Goal: Task Accomplishment & Management: Complete application form

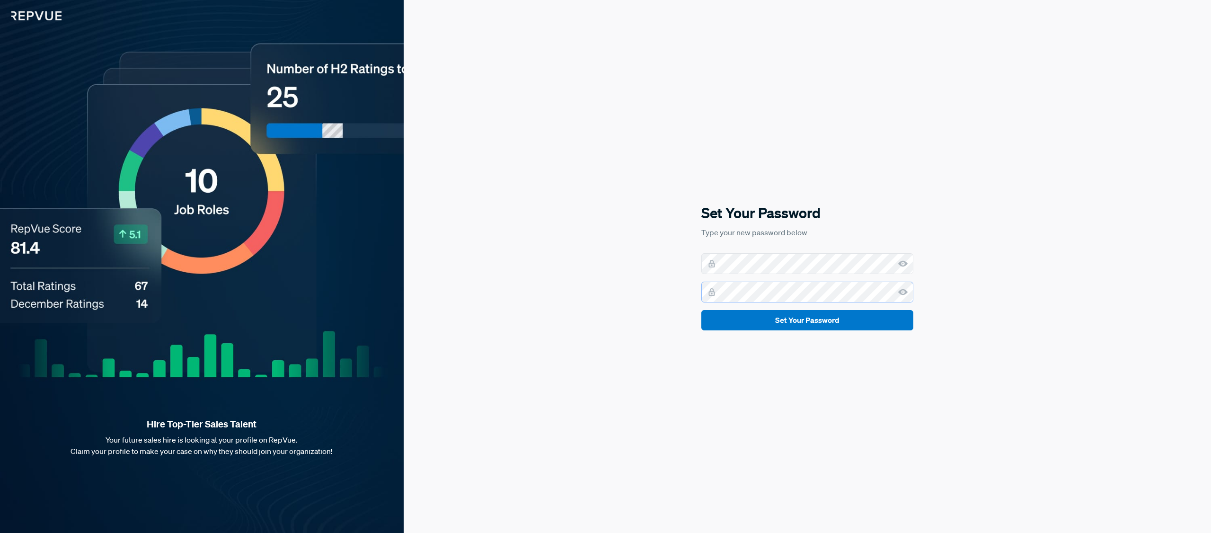
click at [702, 310] on button "Set Your Password" at bounding box center [808, 320] width 212 height 20
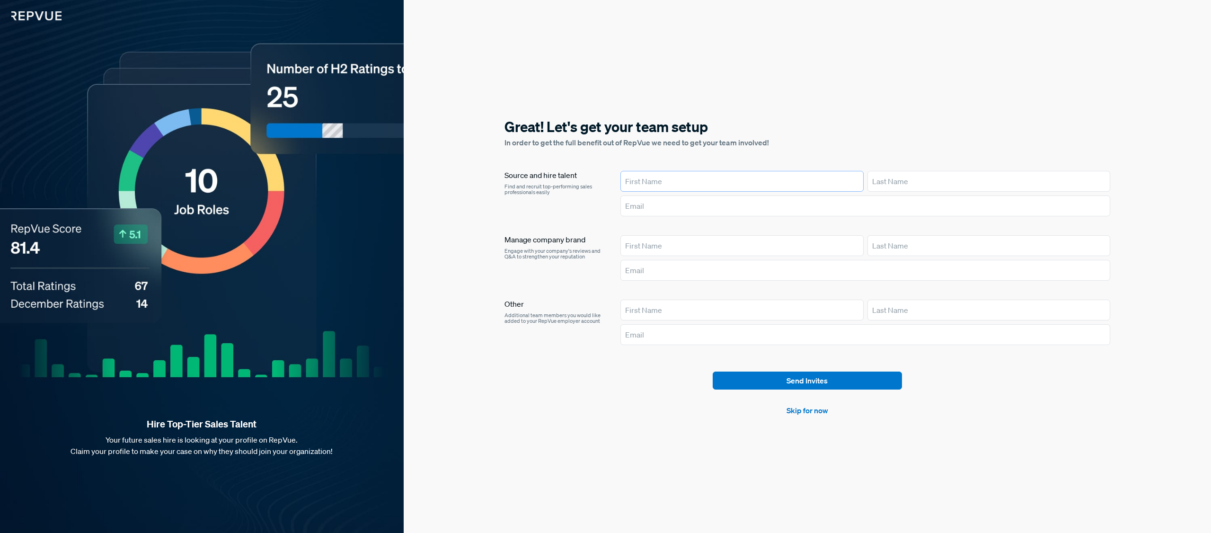
click at [639, 183] on input "text" at bounding box center [742, 181] width 243 height 21
type input "[PERSON_NAME]"
type input "[EMAIL_ADDRESS][DOMAIN_NAME]"
type input "[PERSON_NAME]"
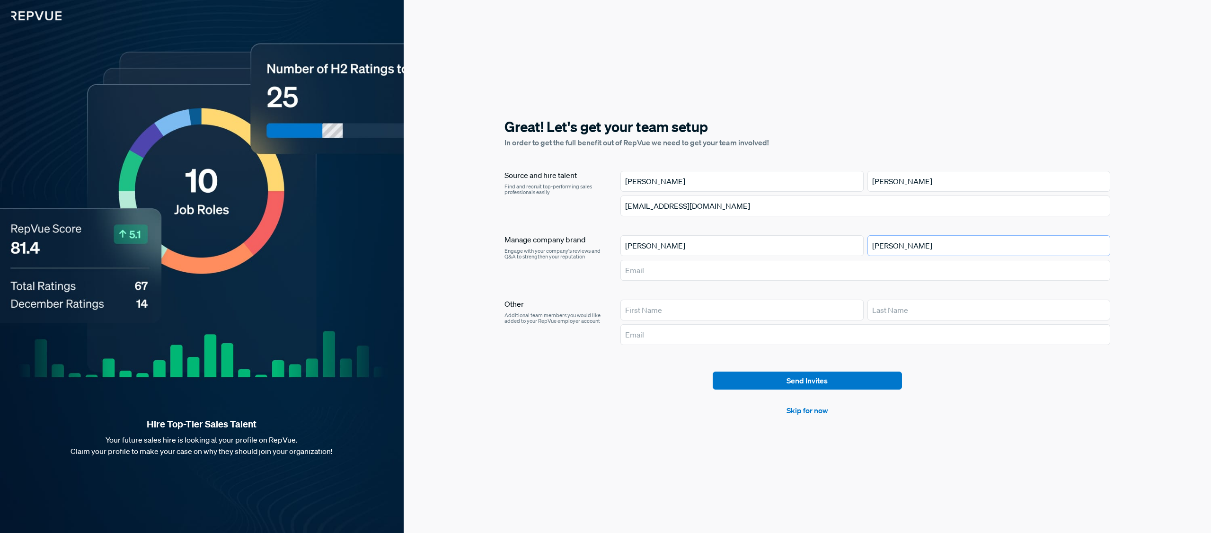
type input "[PERSON_NAME]"
type input "[EMAIL_ADDRESS][DOMAIN_NAME]"
type input "[PERSON_NAME]"
type input "[EMAIL_ADDRESS][DOMAIN_NAME]"
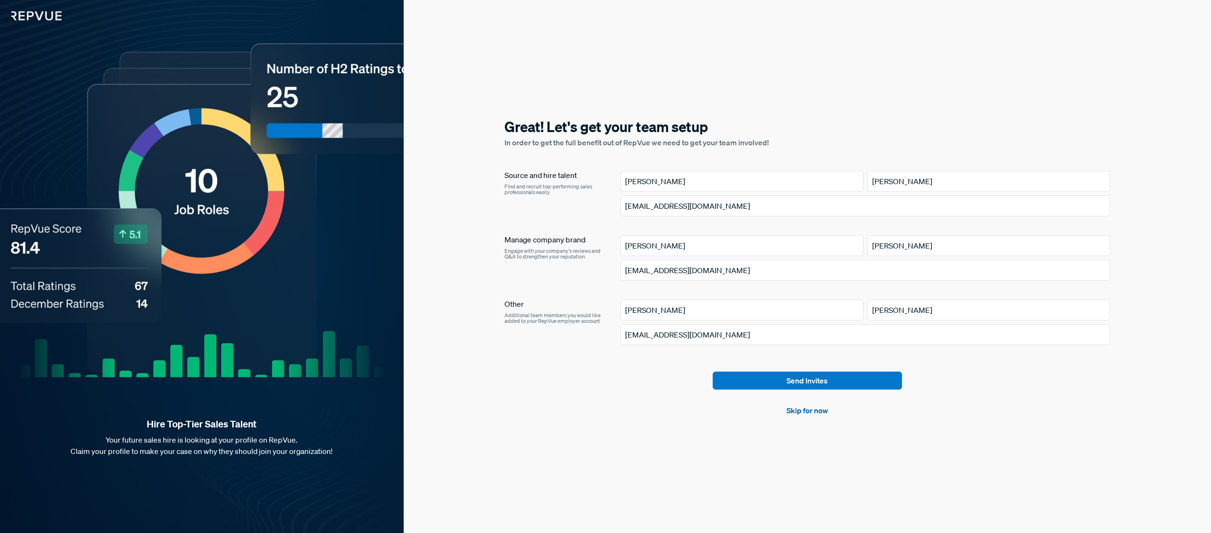
click at [801, 411] on link "Skip for now" at bounding box center [808, 410] width 42 height 11
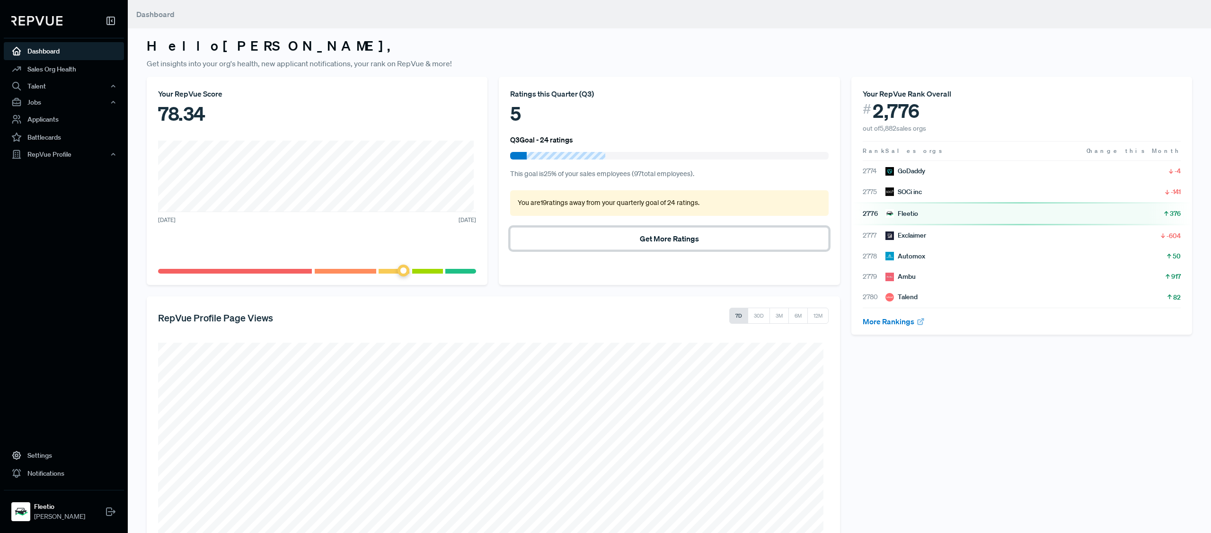
click at [644, 237] on button "Get More Ratings" at bounding box center [669, 238] width 318 height 23
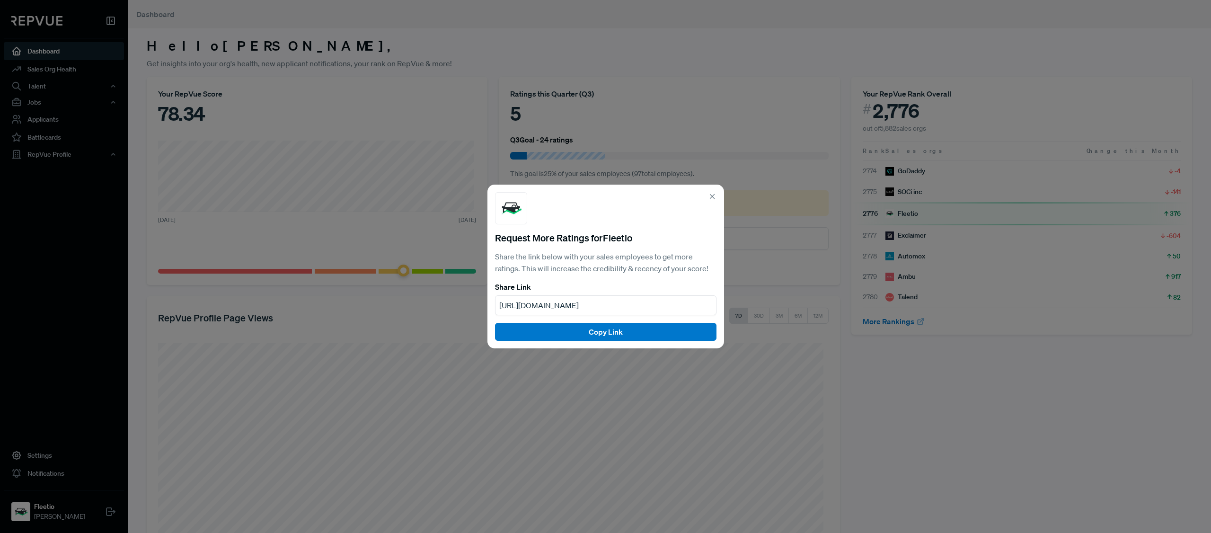
click at [715, 191] on div "Request More Ratings for Fleetio Share the link below with your sales employees…" at bounding box center [606, 267] width 237 height 164
click at [713, 193] on icon at bounding box center [712, 196] width 9 height 9
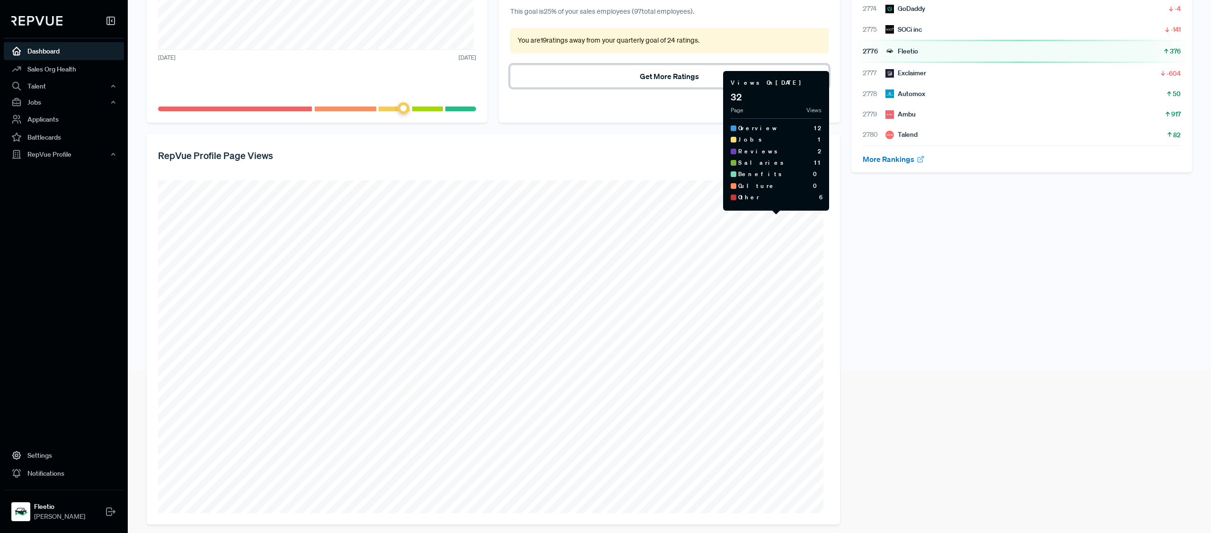
scroll to position [169, 0]
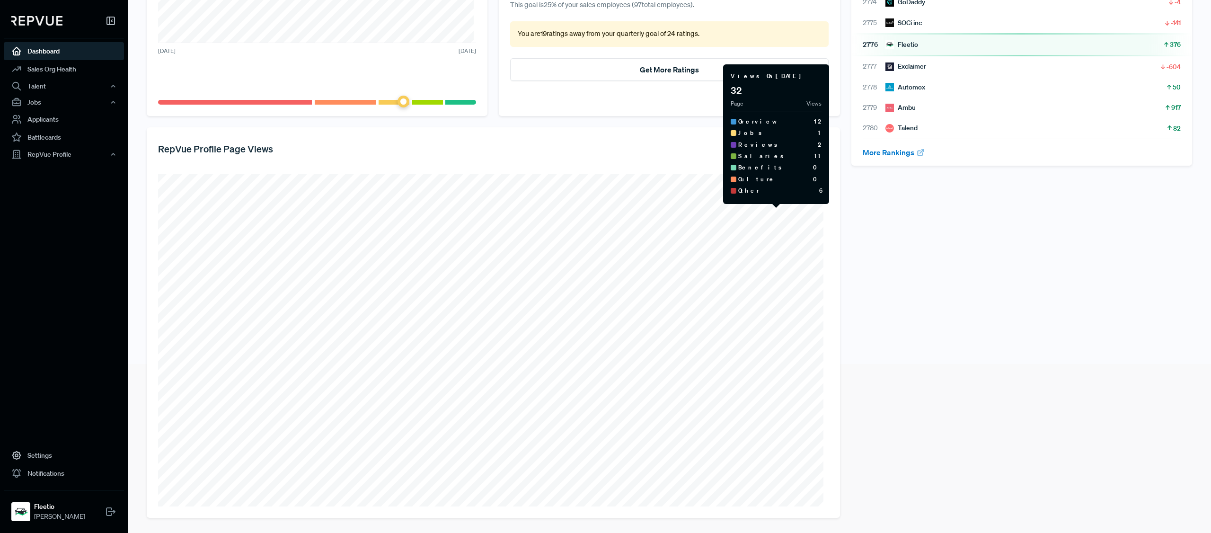
click at [749, 180] on span "Culture" at bounding box center [756, 179] width 37 height 9
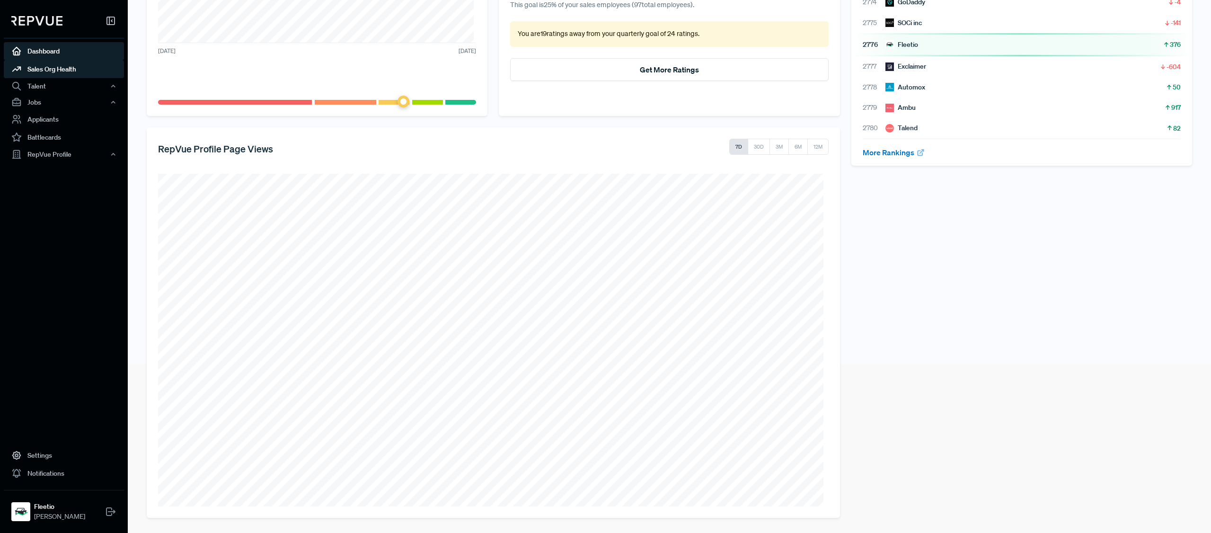
click at [52, 70] on link "Sales Org Health" at bounding box center [64, 69] width 120 height 18
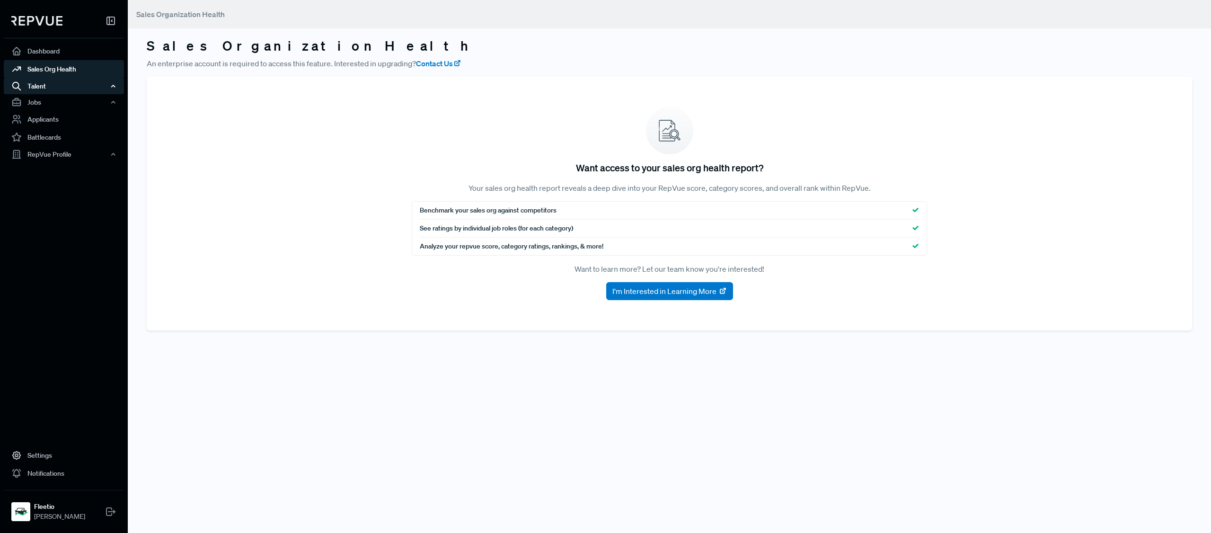
click at [54, 84] on div "Talent" at bounding box center [64, 86] width 120 height 16
click at [56, 169] on link "Applicants" at bounding box center [64, 169] width 120 height 18
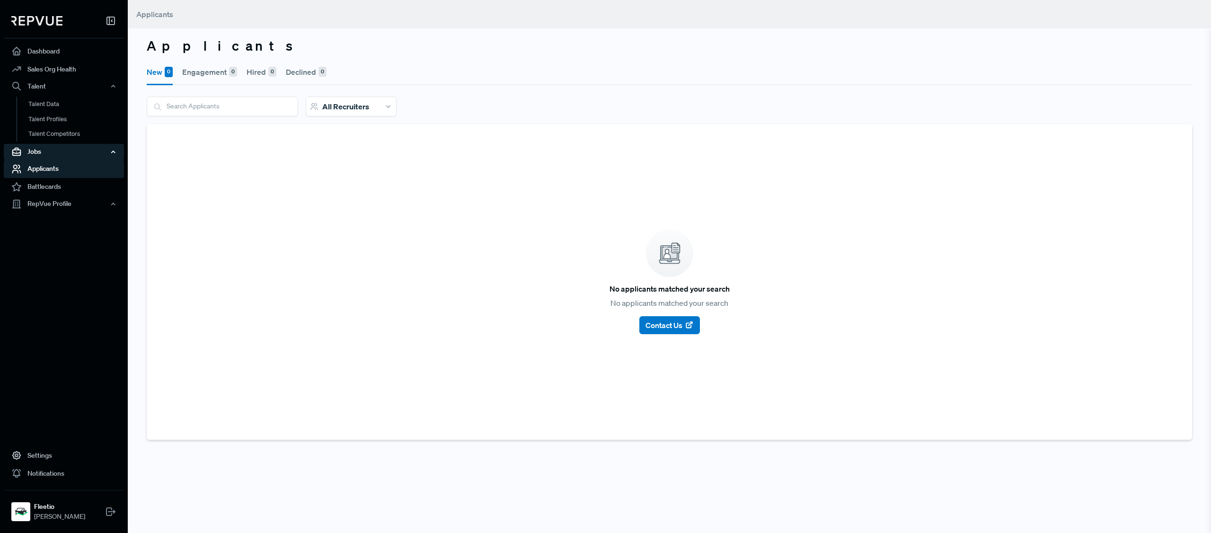
click at [57, 157] on div "Jobs" at bounding box center [64, 152] width 120 height 16
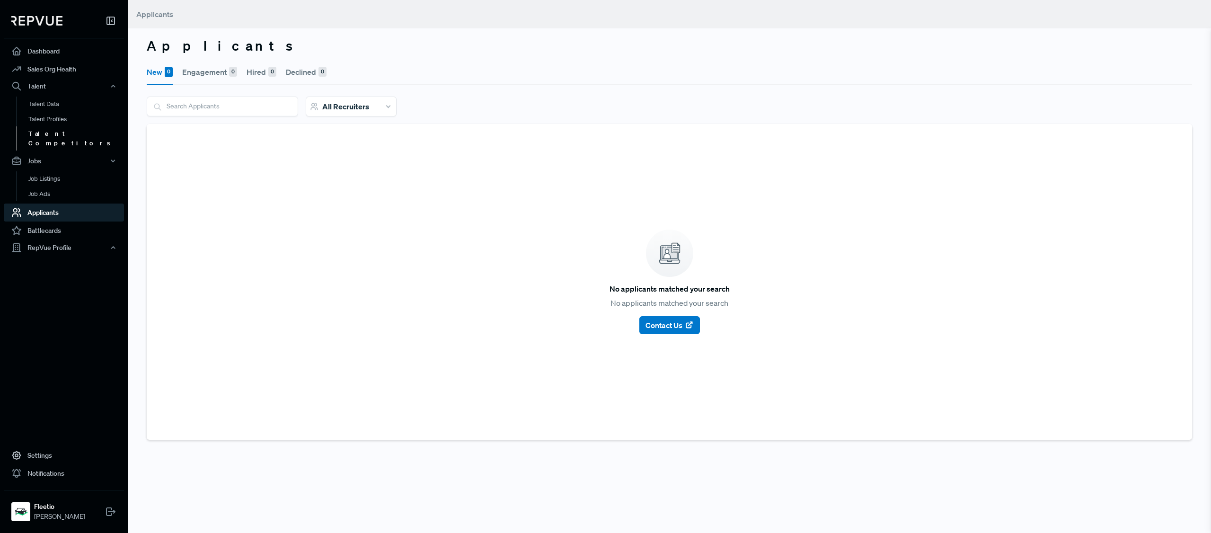
click at [58, 131] on link "Talent Competitors" at bounding box center [77, 138] width 120 height 24
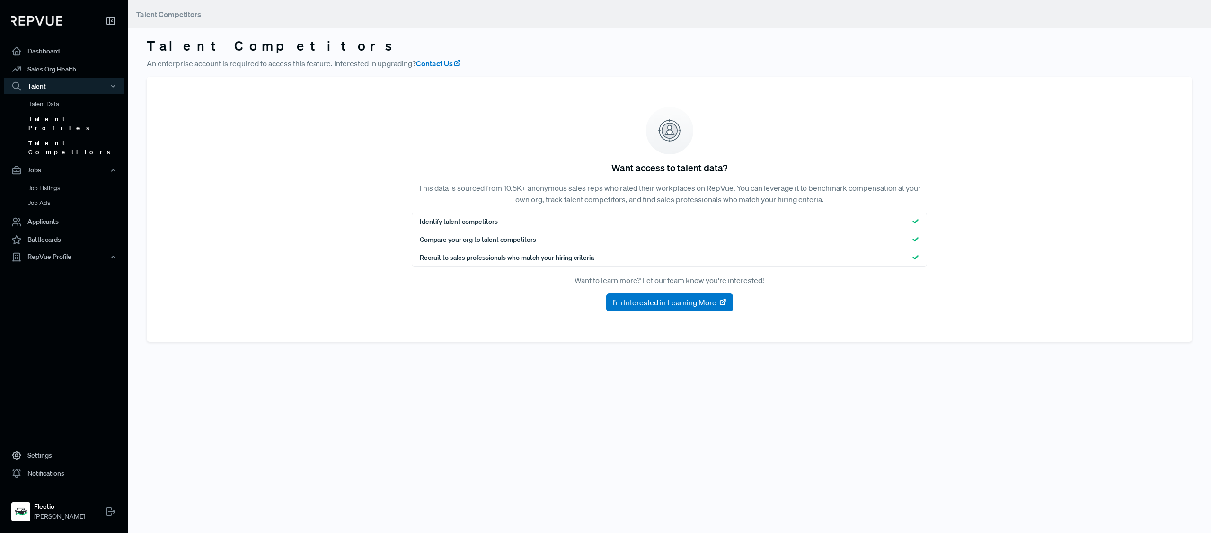
click at [58, 120] on link "Talent Profiles" at bounding box center [77, 124] width 120 height 24
click at [59, 108] on link "Talent Data" at bounding box center [77, 104] width 120 height 15
click at [57, 52] on link "Dashboard" at bounding box center [64, 51] width 120 height 18
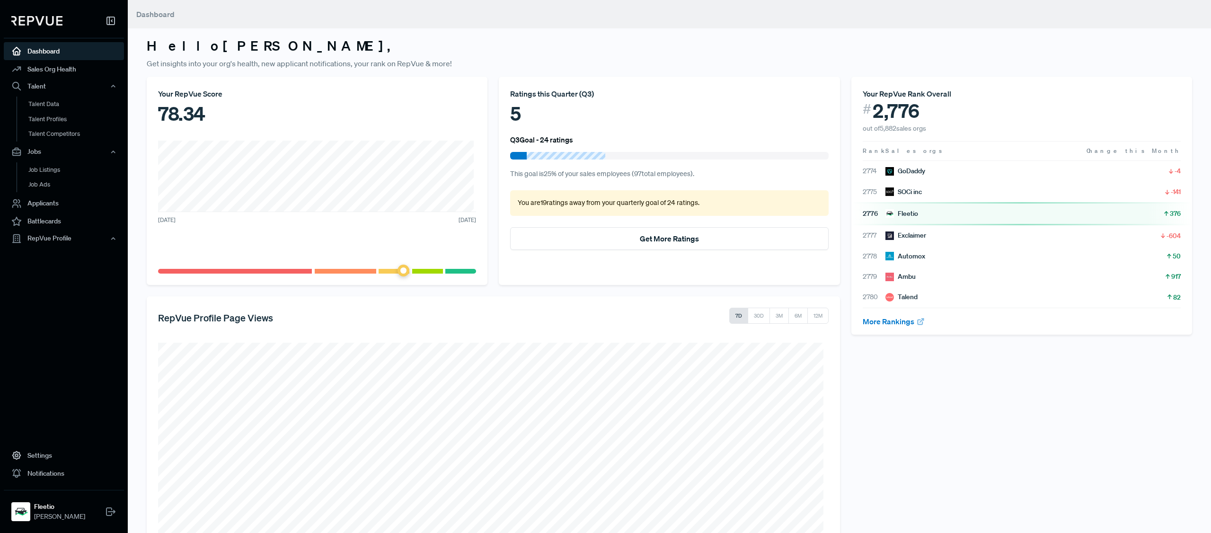
click at [109, 20] on use at bounding box center [111, 21] width 8 height 8
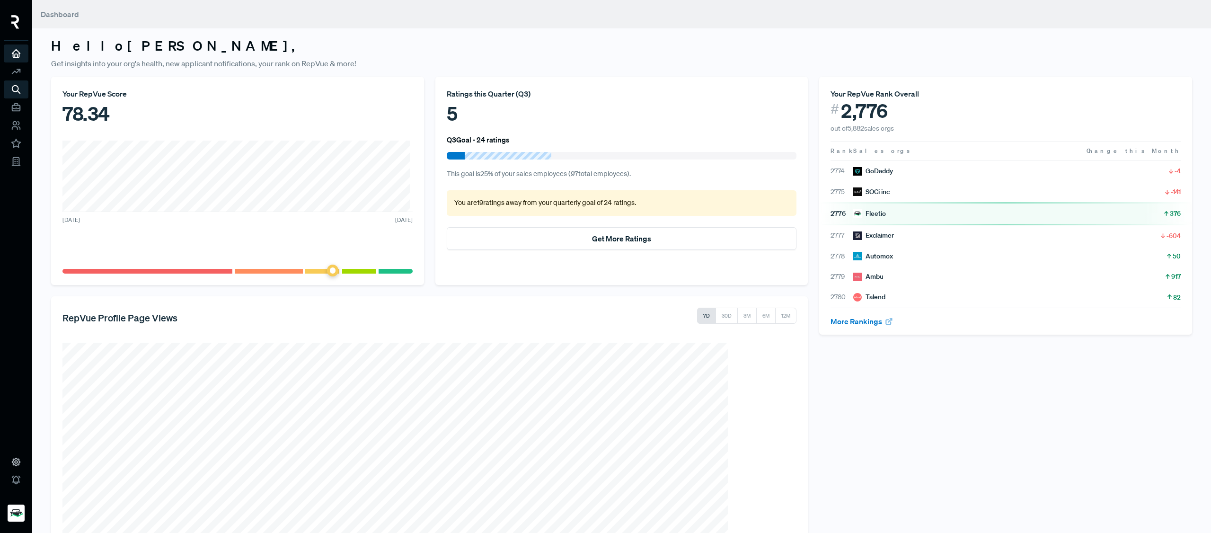
click at [22, 20] on div at bounding box center [16, 24] width 25 height 33
click at [595, 242] on button "Get More Ratings" at bounding box center [622, 238] width 350 height 23
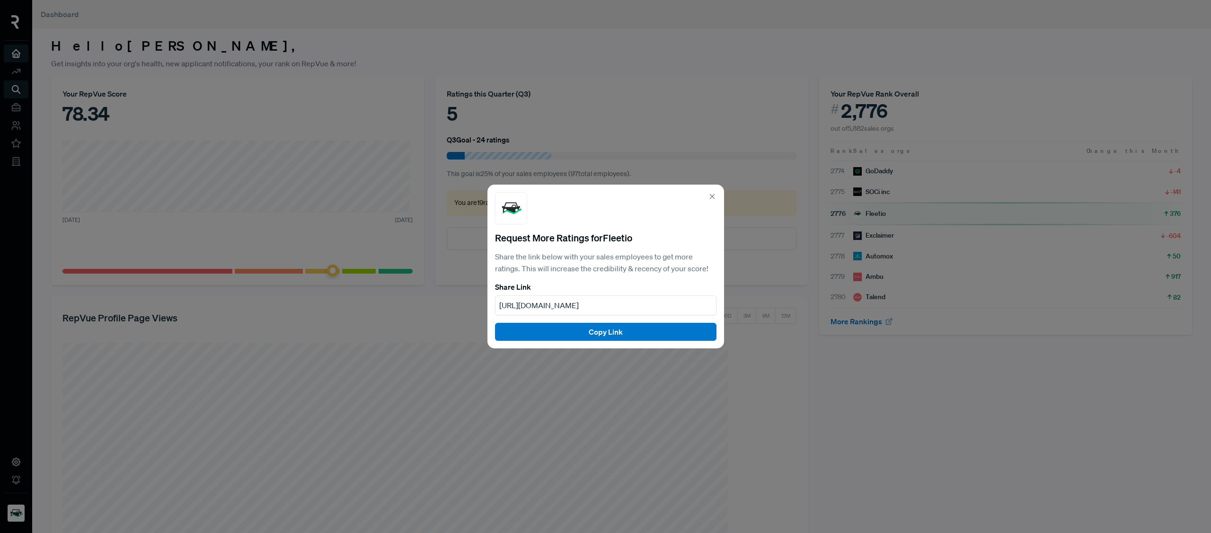
click at [711, 189] on div "Request More Ratings for Fleetio Share the link below with your sales employees…" at bounding box center [606, 267] width 237 height 164
click at [712, 196] on icon at bounding box center [712, 196] width 9 height 9
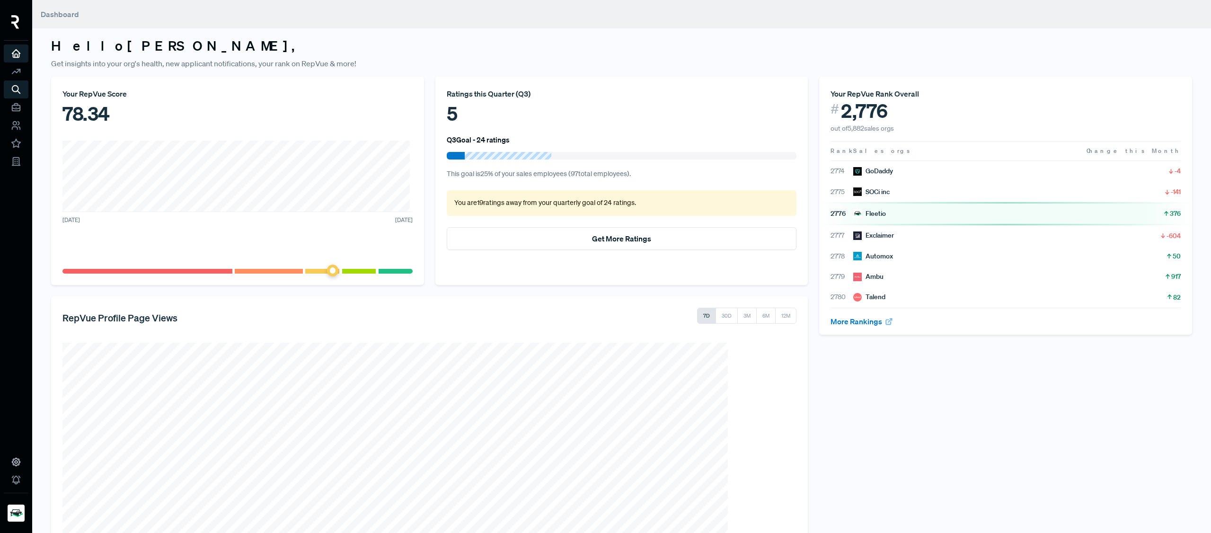
click at [486, 98] on div "Ratings this Quarter ( Q3 )" at bounding box center [622, 93] width 350 height 11
click at [472, 93] on div "Ratings this Quarter ( Q3 )" at bounding box center [622, 93] width 350 height 11
click at [863, 214] on div "Fleetio" at bounding box center [869, 214] width 33 height 10
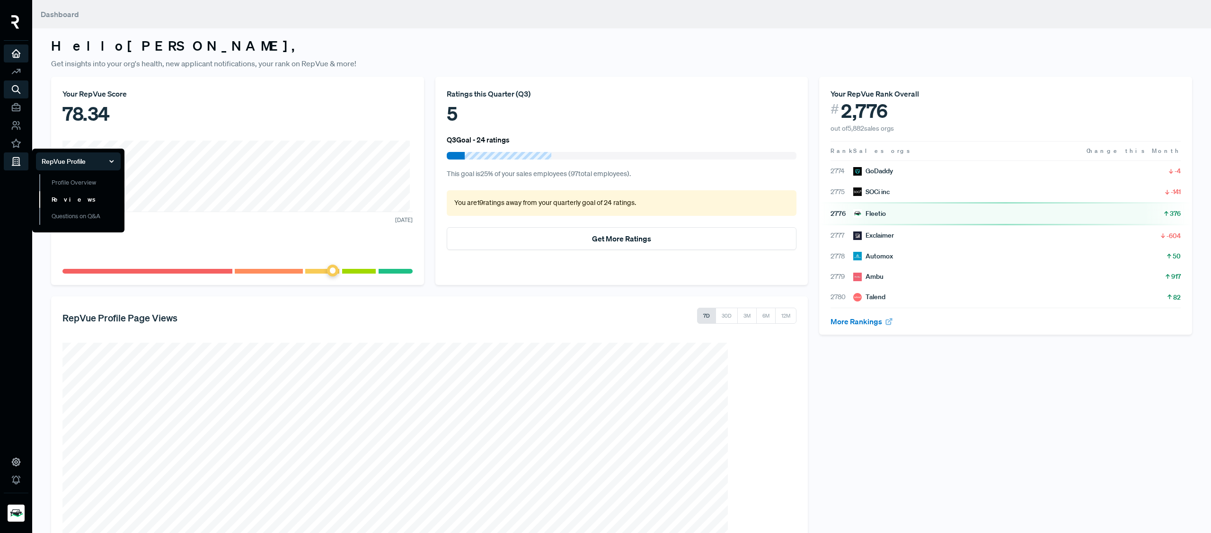
click at [61, 195] on link "Reviews" at bounding box center [79, 199] width 81 height 17
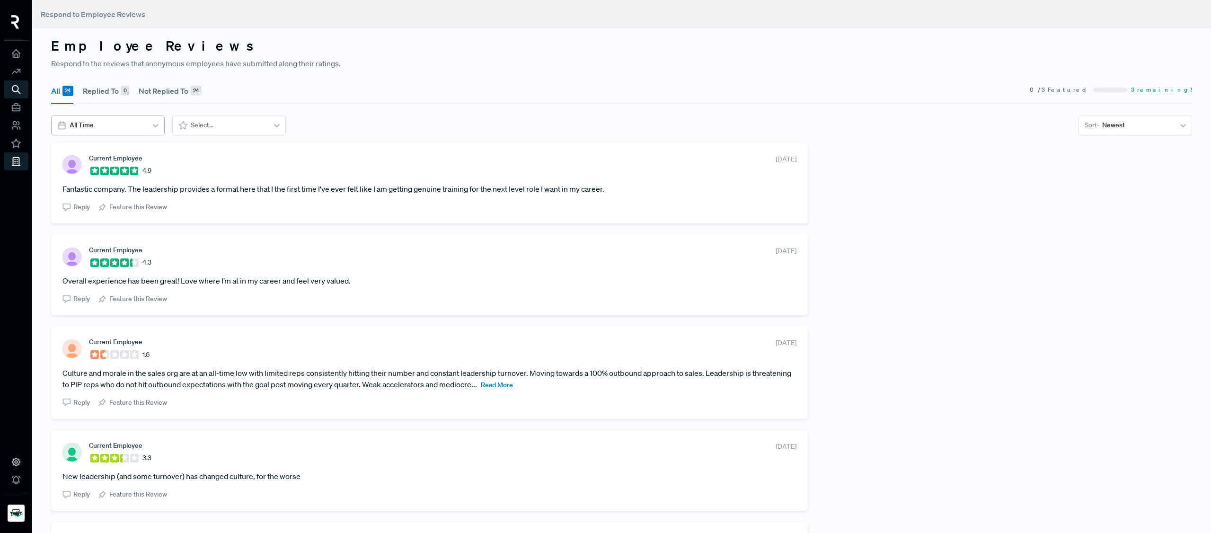
click at [116, 125] on div at bounding box center [107, 125] width 75 height 12
click at [513, 383] on span "Read More" at bounding box center [497, 385] width 32 height 9
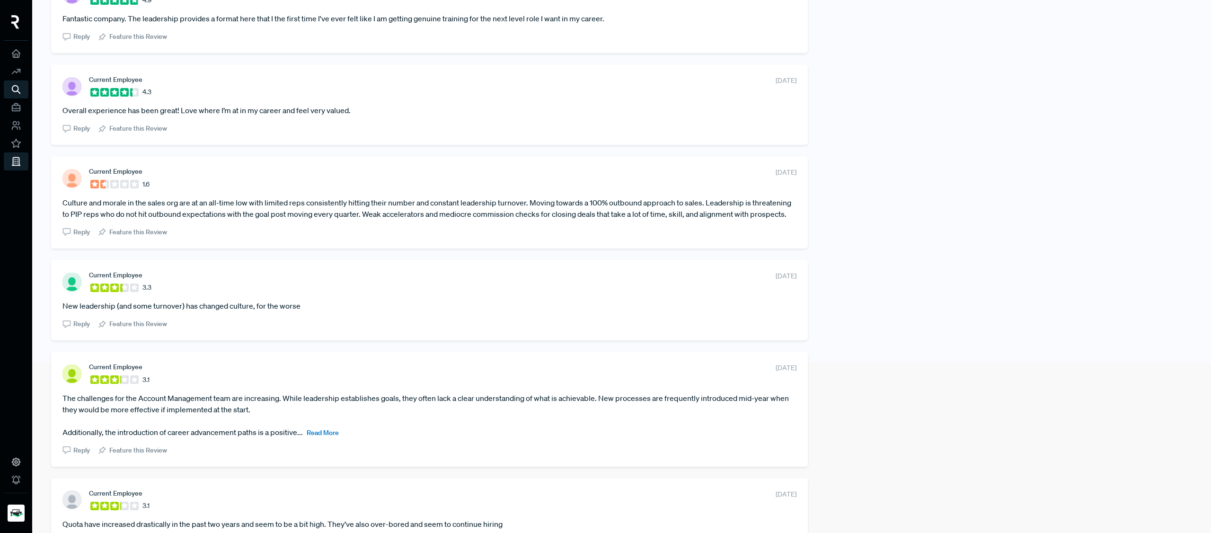
scroll to position [237, 0]
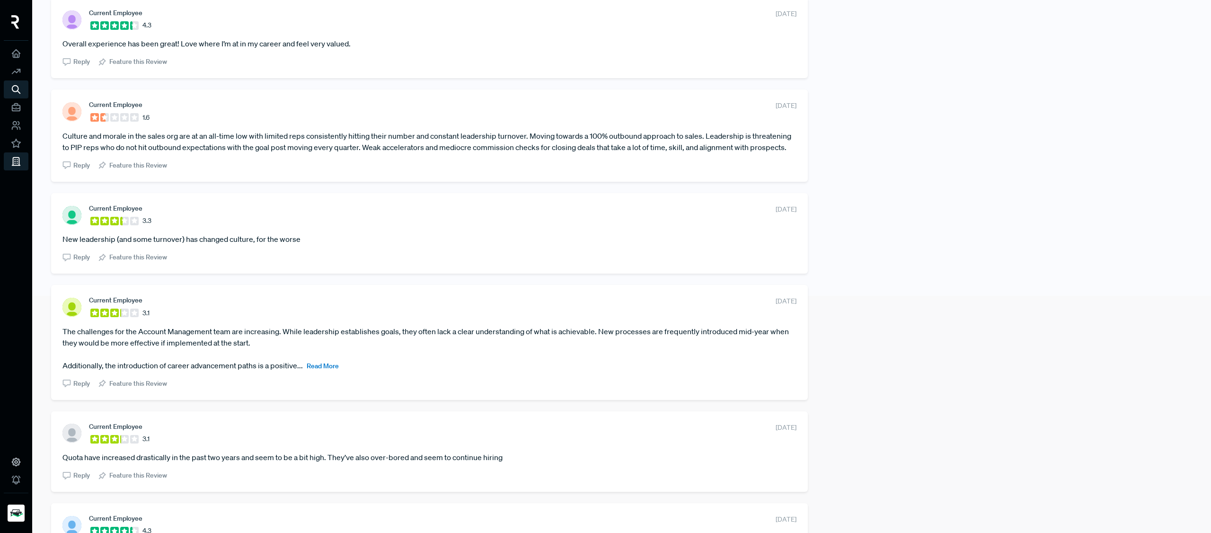
drag, startPoint x: 224, startPoint y: 466, endPoint x: 376, endPoint y: 466, distance: 152.0
click at [376, 463] on article "Quota have increased drastically in the past two years and seem to be a bit hig…" at bounding box center [429, 457] width 734 height 11
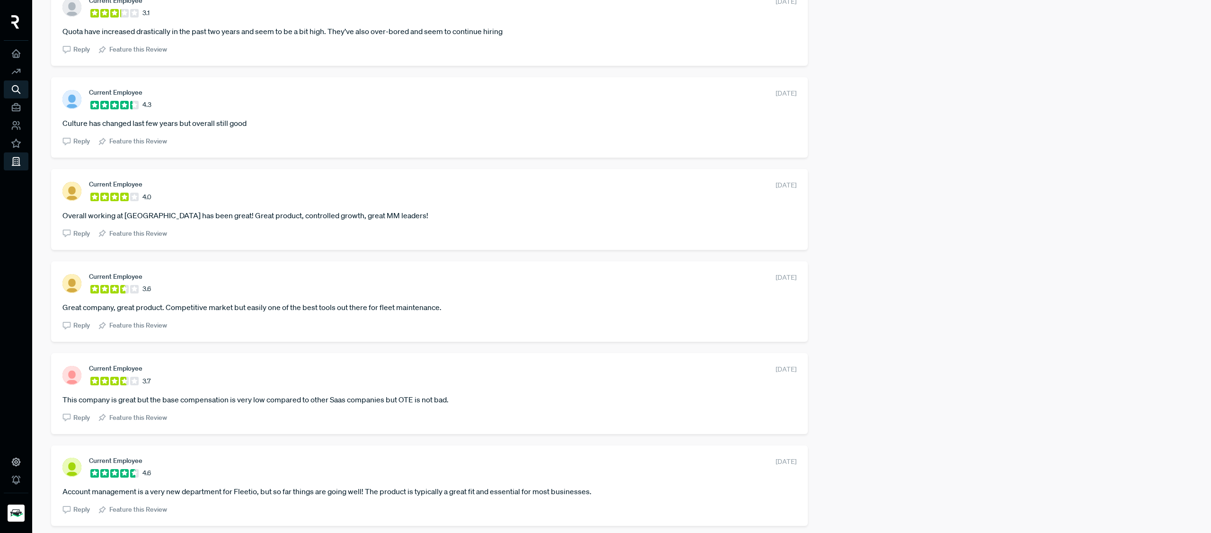
scroll to position [0, 0]
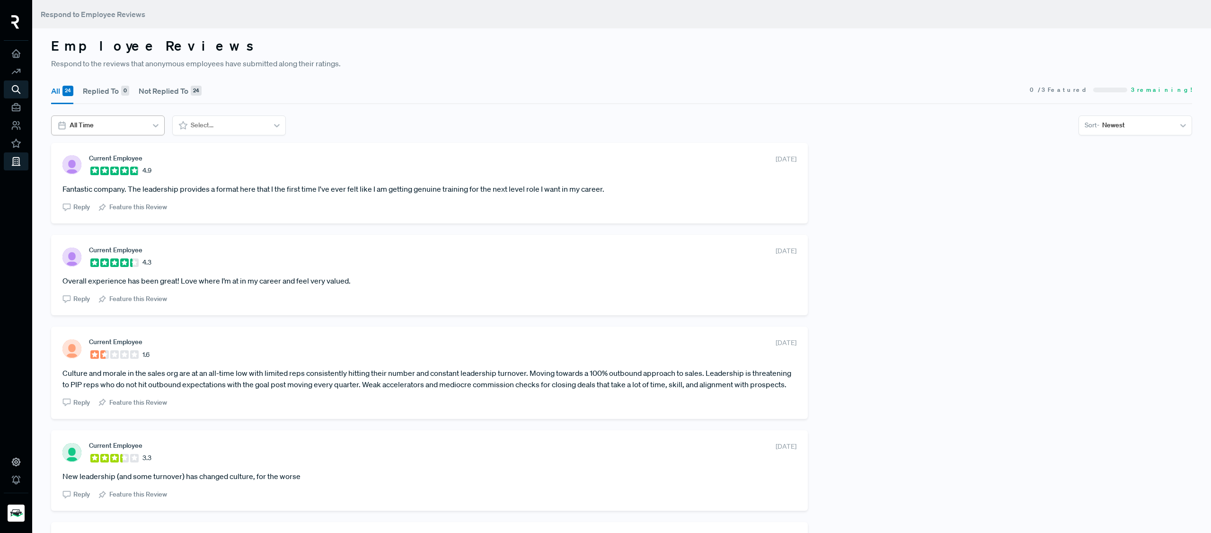
click at [121, 128] on div at bounding box center [107, 125] width 75 height 12
click at [116, 200] on div "Last 3 Months" at bounding box center [108, 203] width 114 height 18
click at [14, 54] on use at bounding box center [16, 54] width 8 height 8
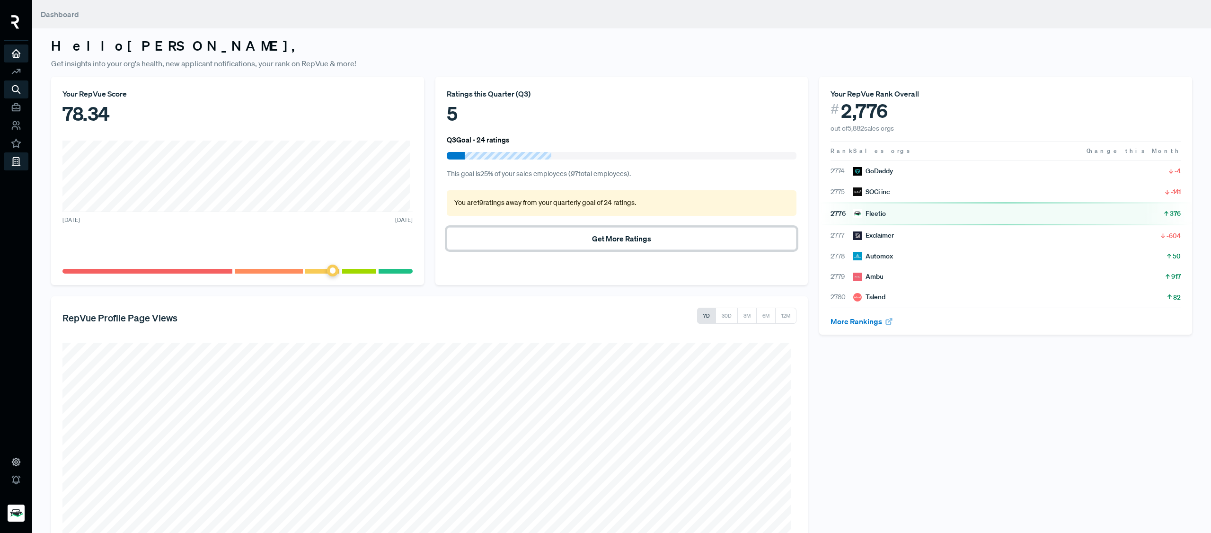
click at [610, 235] on button "Get More Ratings" at bounding box center [622, 238] width 350 height 23
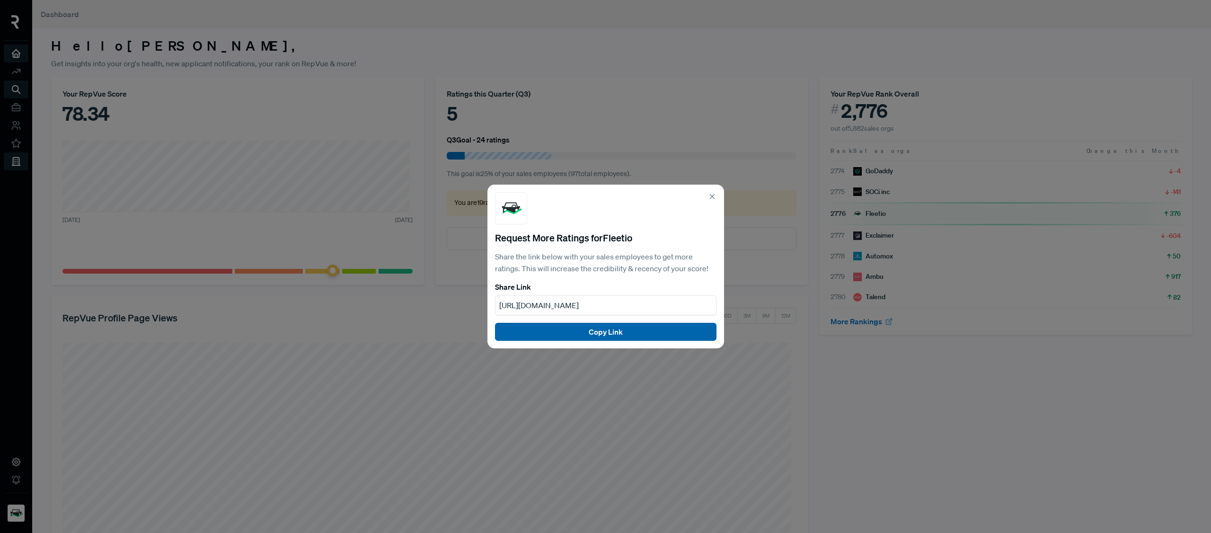
click at [617, 335] on button "Copy Link" at bounding box center [606, 332] width 222 height 18
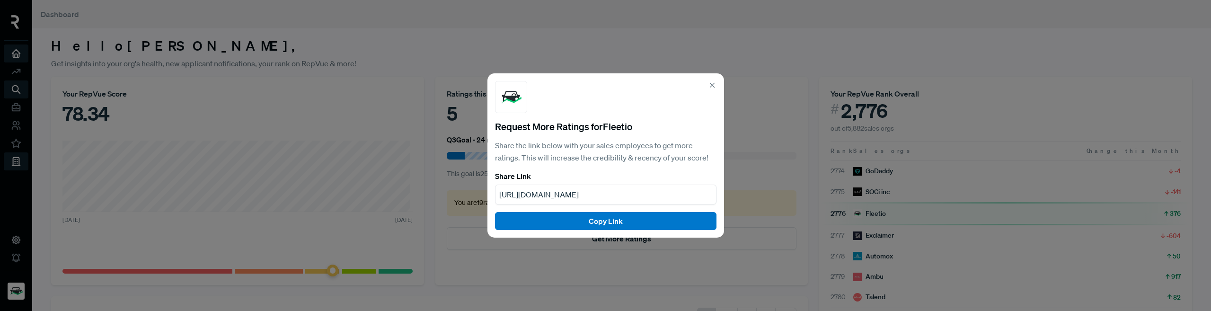
click at [654, 193] on div "[URL][DOMAIN_NAME]" at bounding box center [606, 195] width 222 height 20
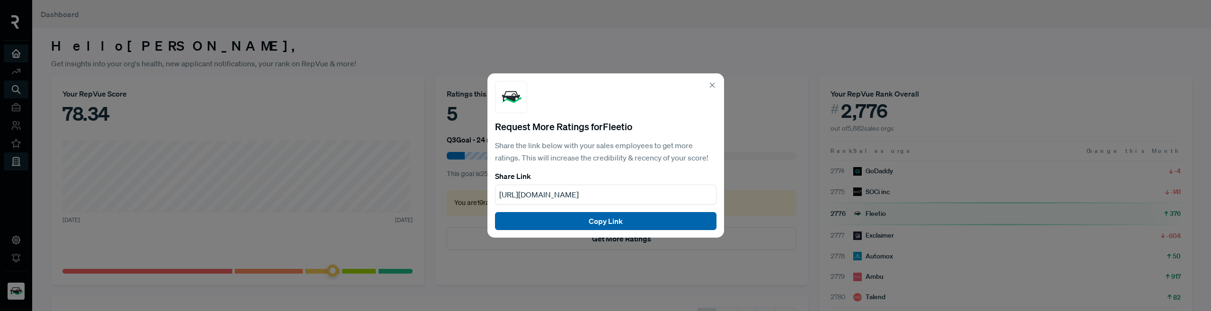
click at [651, 219] on button "Copy Link" at bounding box center [606, 221] width 222 height 18
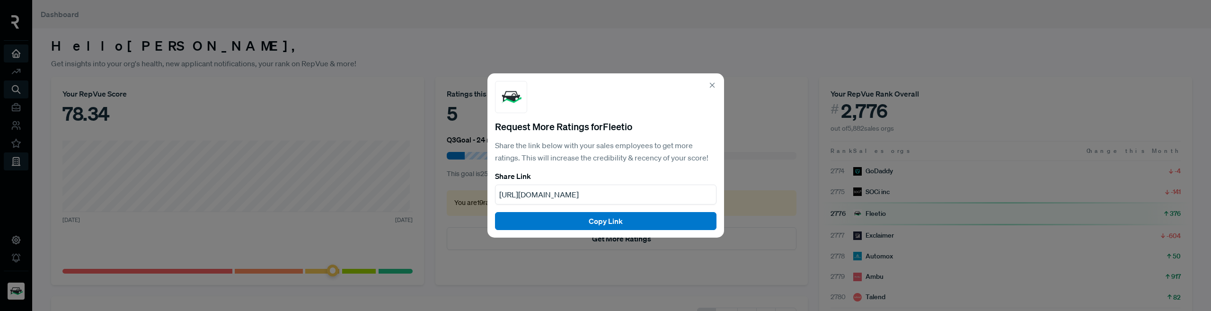
click at [712, 85] on use at bounding box center [712, 85] width 4 height 4
